Goal: Find specific page/section: Find specific page/section

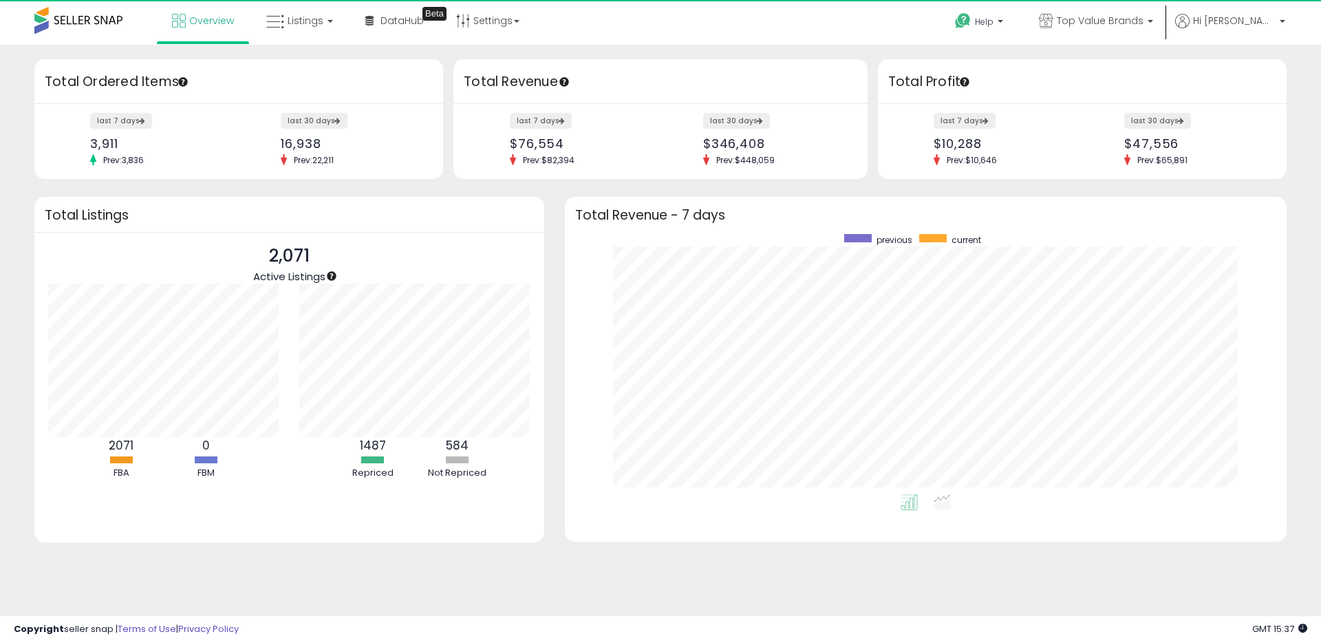
scroll to position [260, 694]
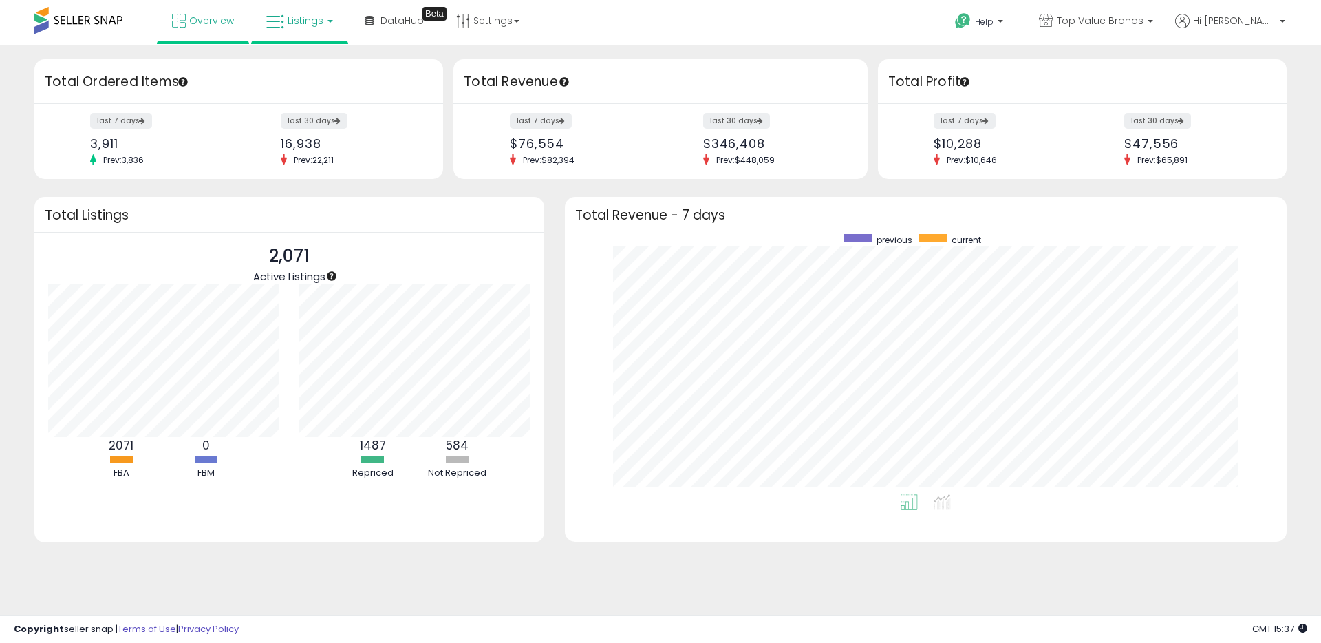
click at [282, 23] on icon at bounding box center [275, 22] width 18 height 18
click at [307, 62] on icon at bounding box center [310, 68] width 60 height 18
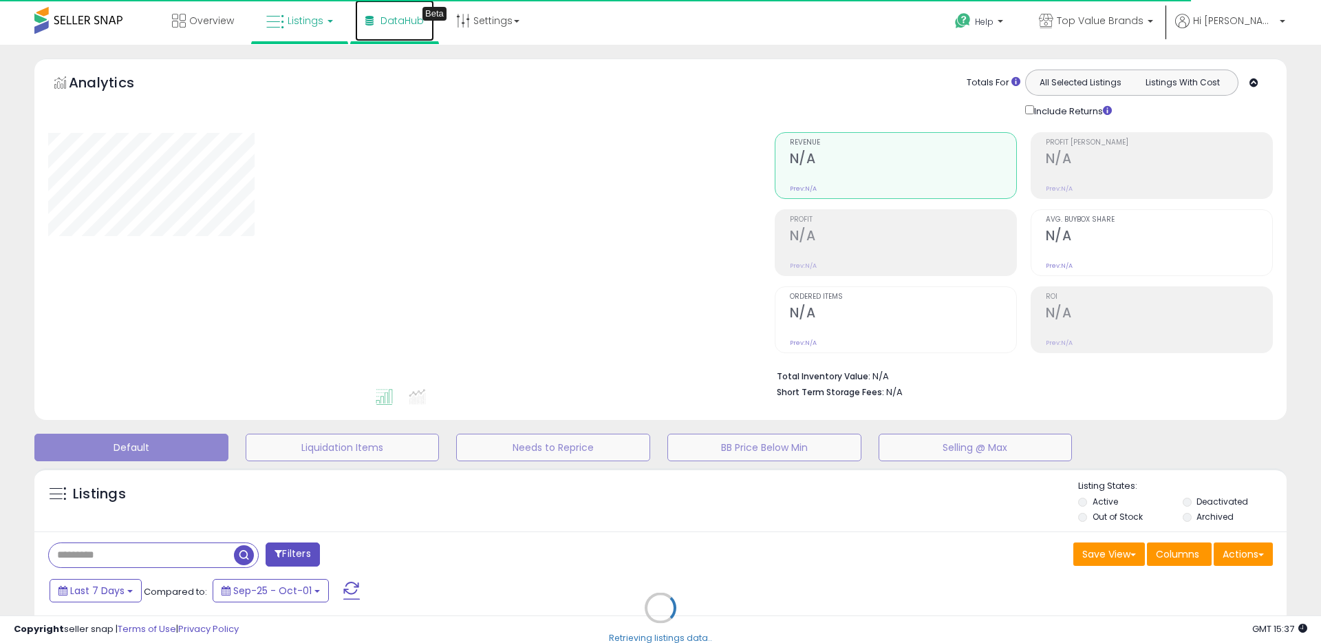
click at [394, 28] on link "DataHub Beta" at bounding box center [394, 20] width 79 height 41
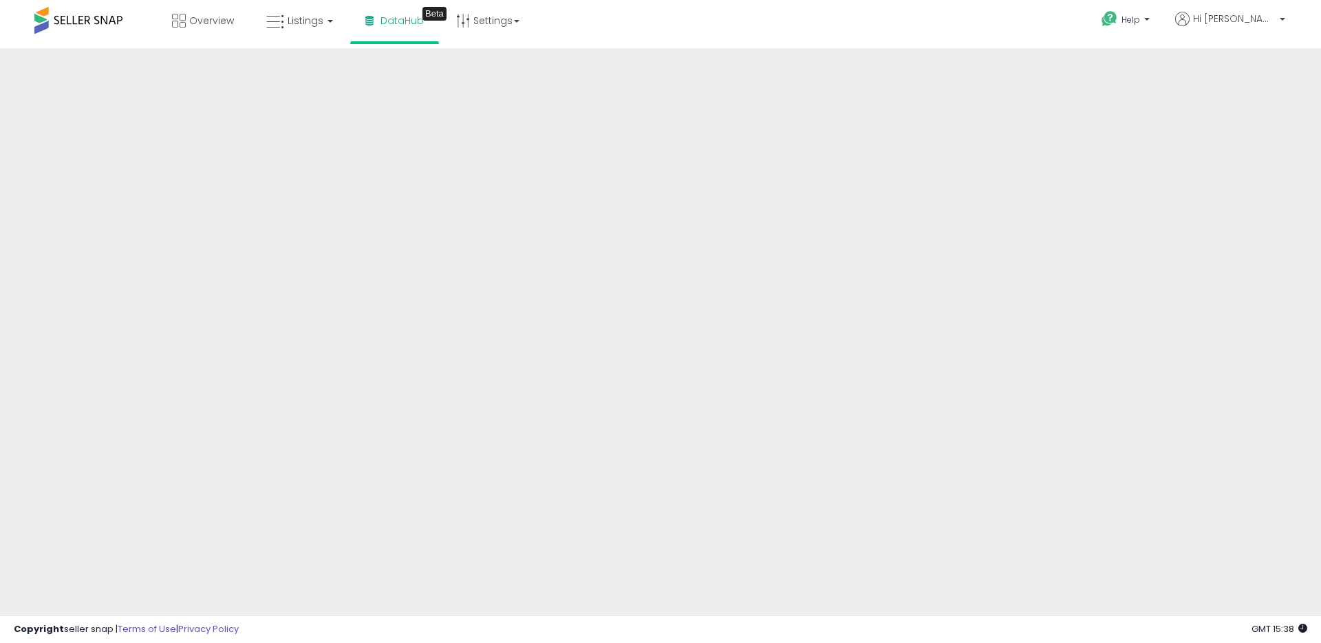
click at [849, 26] on div "Overview Listings DataHub Beta" at bounding box center [427, 29] width 874 height 58
click at [621, 15] on div "Overview Listings DataHub Beta" at bounding box center [427, 29] width 874 height 58
click at [588, 43] on div "Overview Listings DataHub Beta" at bounding box center [427, 29] width 874 height 58
